Goal: Task Accomplishment & Management: Manage account settings

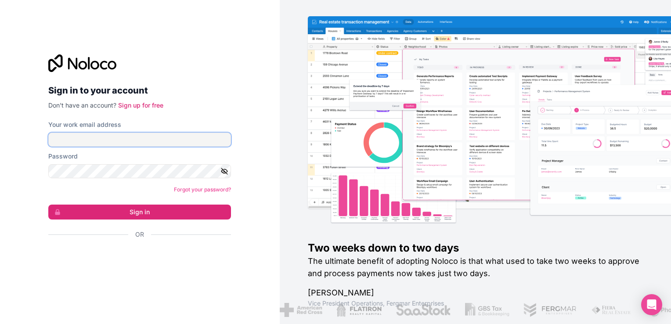
click at [182, 140] on input "Your work email address" at bounding box center [139, 140] width 183 height 14
type input "[EMAIL_ADDRESS][DOMAIN_NAME]"
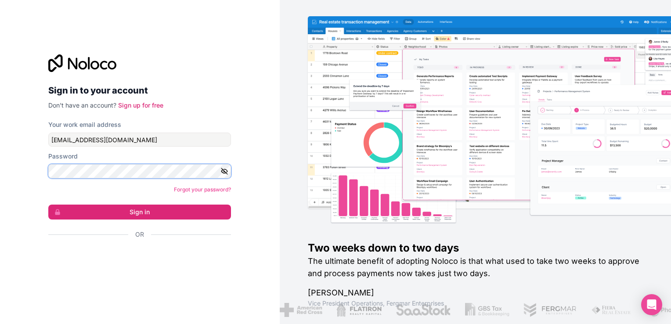
click at [48, 205] on button "Sign in" at bounding box center [139, 212] width 183 height 15
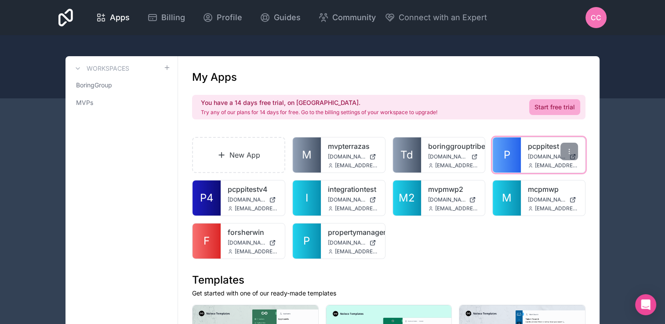
click at [505, 155] on span "P" at bounding box center [506, 155] width 7 height 14
